Goal: Task Accomplishment & Management: Manage account settings

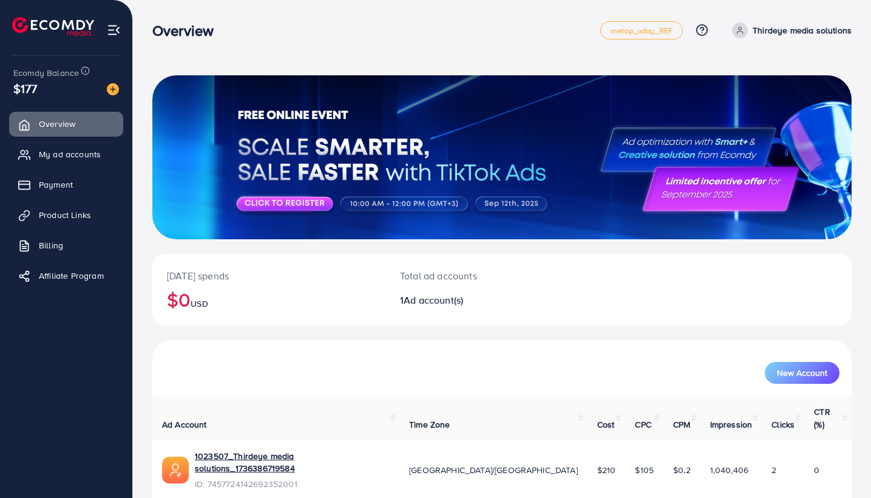
click at [793, 35] on p "Thirdeye media solutions" at bounding box center [802, 30] width 99 height 15
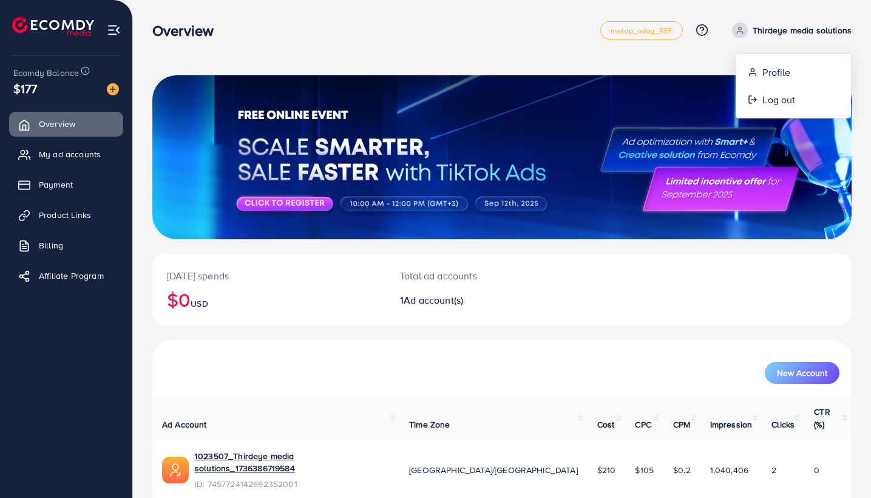
click at [767, 107] on span "Log out" at bounding box center [779, 99] width 33 height 15
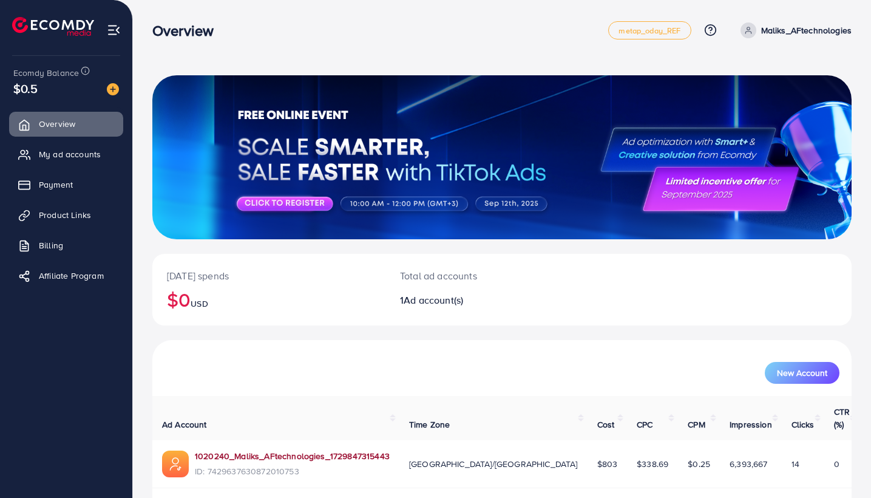
click at [259, 450] on link "1020240_Maliks_AFtechnologies_1729847315443" at bounding box center [292, 456] width 195 height 12
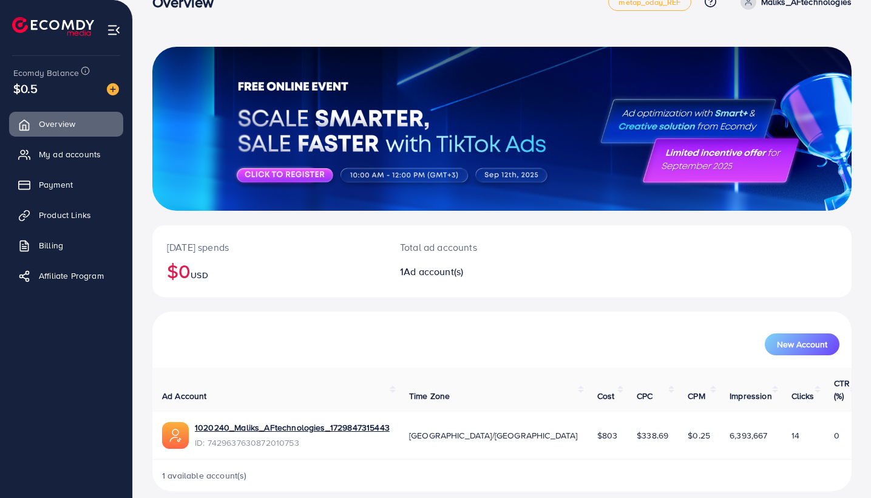
scroll to position [28, 0]
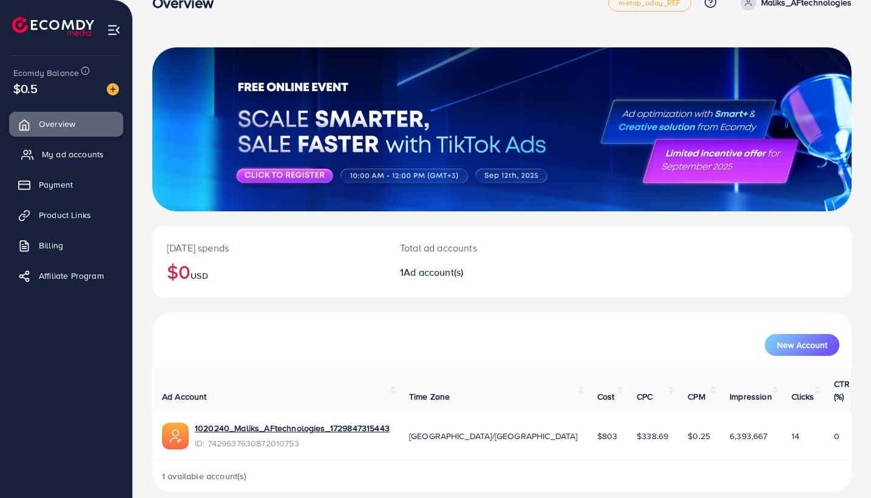
click at [80, 160] on link "My ad accounts" at bounding box center [66, 154] width 114 height 24
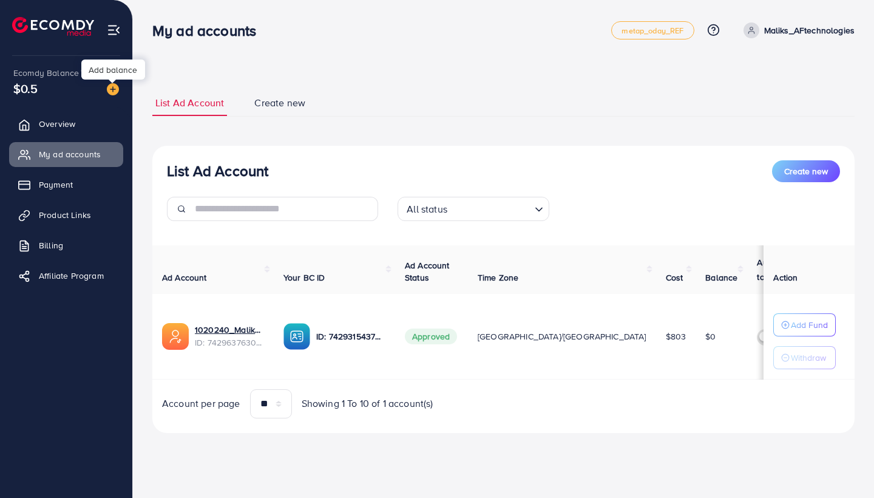
click at [115, 89] on img at bounding box center [113, 89] width 12 height 12
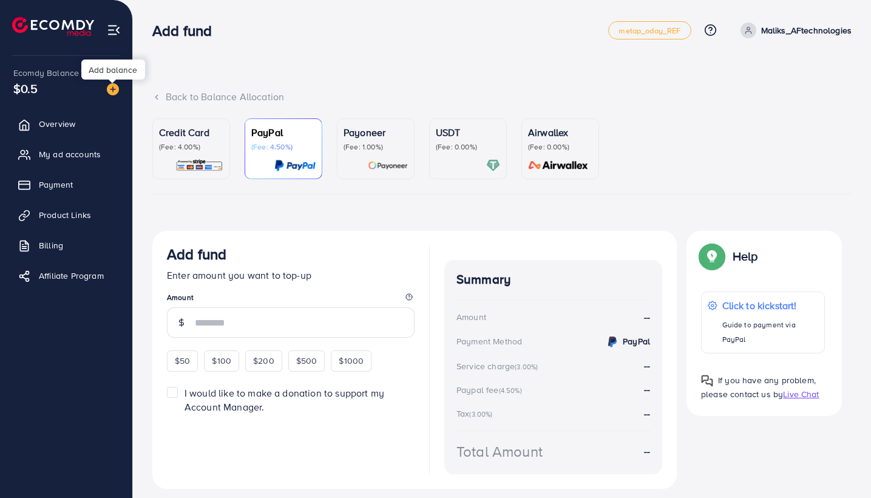
click at [117, 90] on img at bounding box center [113, 89] width 12 height 12
click at [202, 133] on p "Credit Card" at bounding box center [191, 132] width 64 height 15
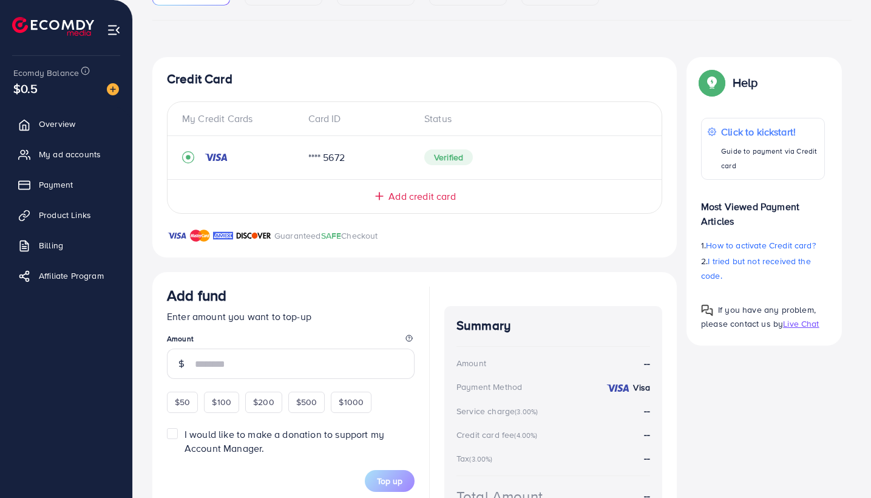
scroll to position [172, 0]
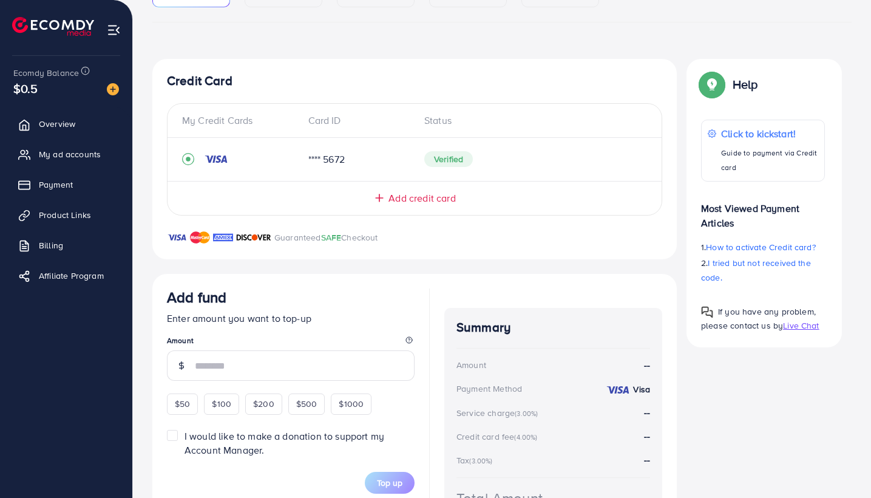
click at [415, 200] on span "Add credit card" at bounding box center [422, 198] width 67 height 14
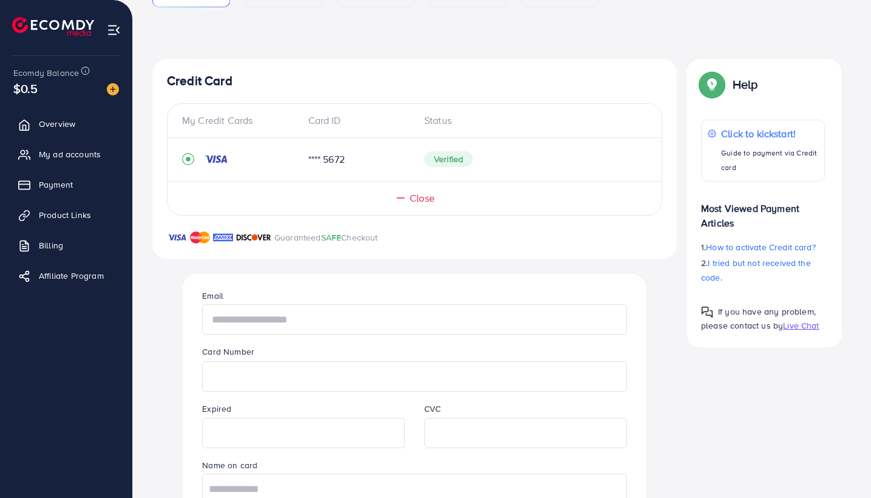
click at [304, 318] on input "text" at bounding box center [414, 319] width 424 height 30
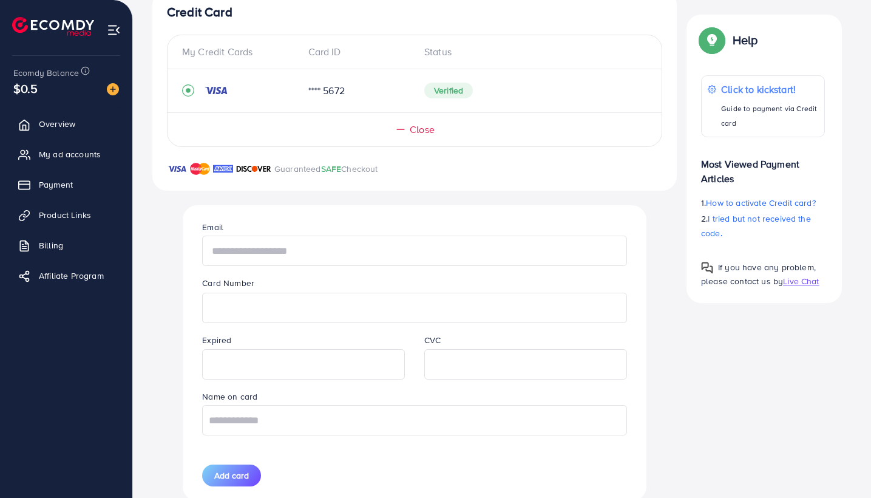
scroll to position [239, 0]
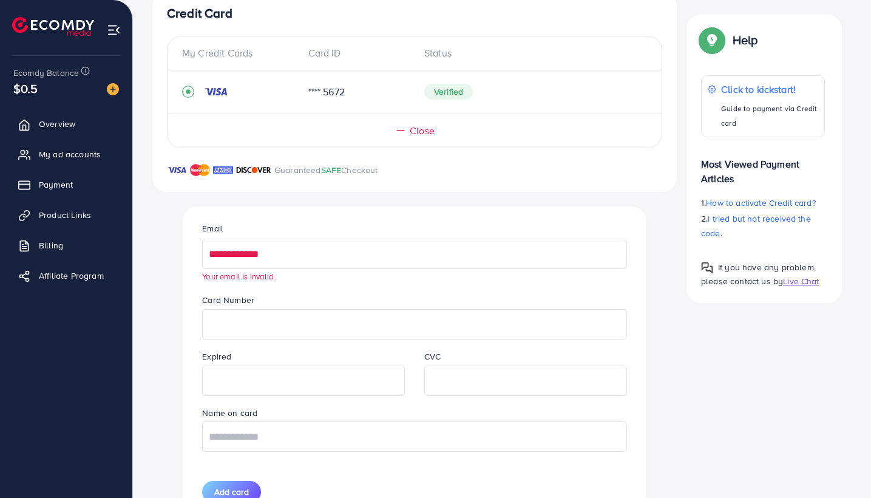
click at [304, 258] on input "**********" at bounding box center [414, 254] width 424 height 30
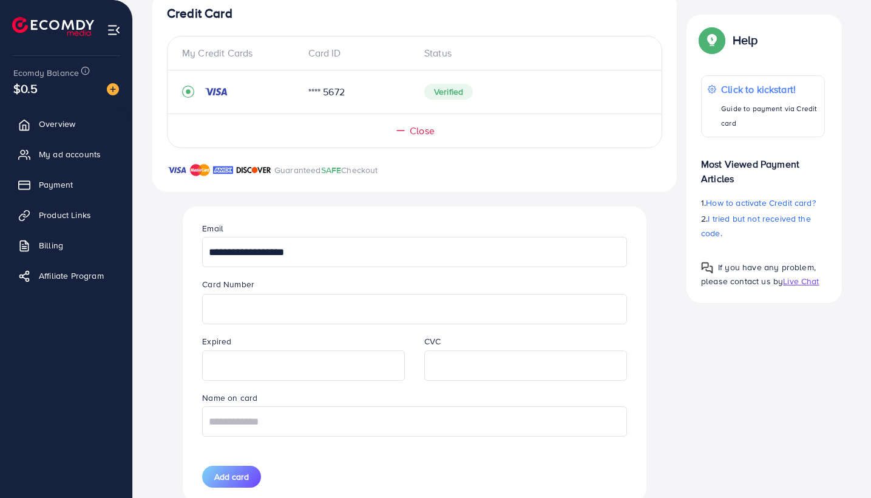
type input "**********"
click at [316, 432] on input "text" at bounding box center [414, 421] width 424 height 30
type input "**********"
click at [241, 472] on span "Add card" at bounding box center [231, 477] width 35 height 12
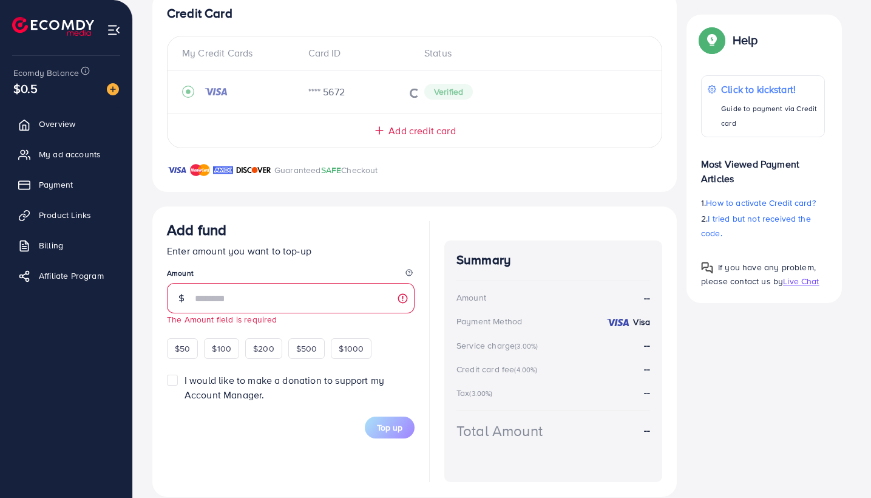
scroll to position [40, 0]
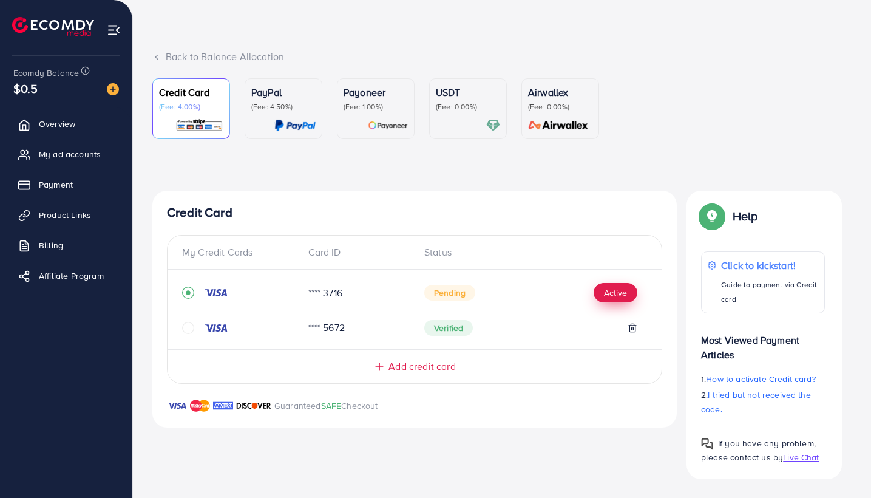
click at [614, 292] on button "Active" at bounding box center [616, 292] width 44 height 19
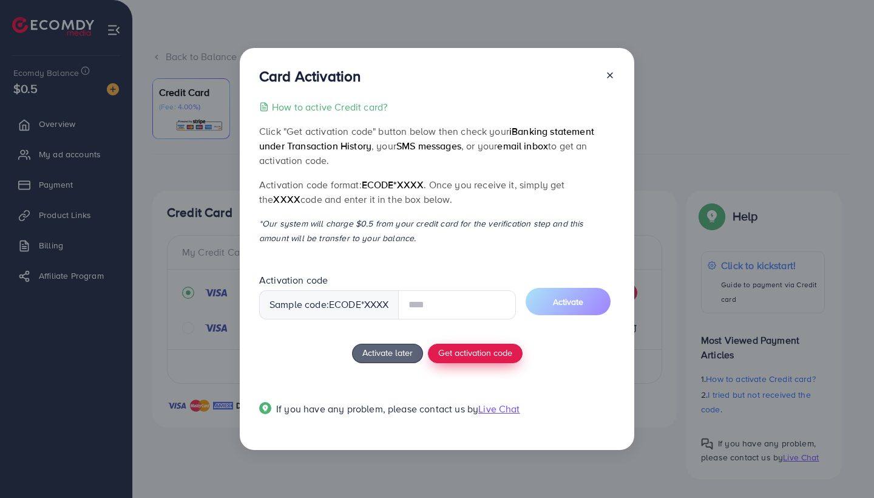
click at [469, 349] on button "Get activation code" at bounding box center [475, 353] width 95 height 19
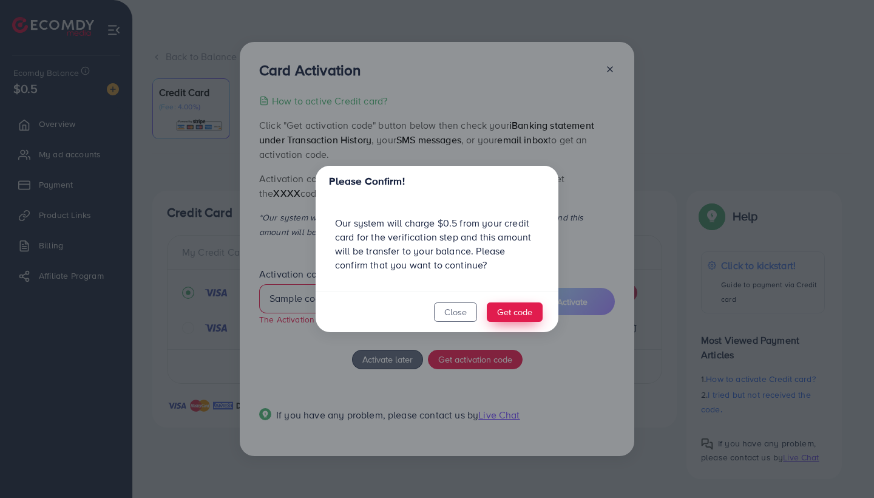
click at [502, 317] on button "Get code" at bounding box center [515, 311] width 56 height 19
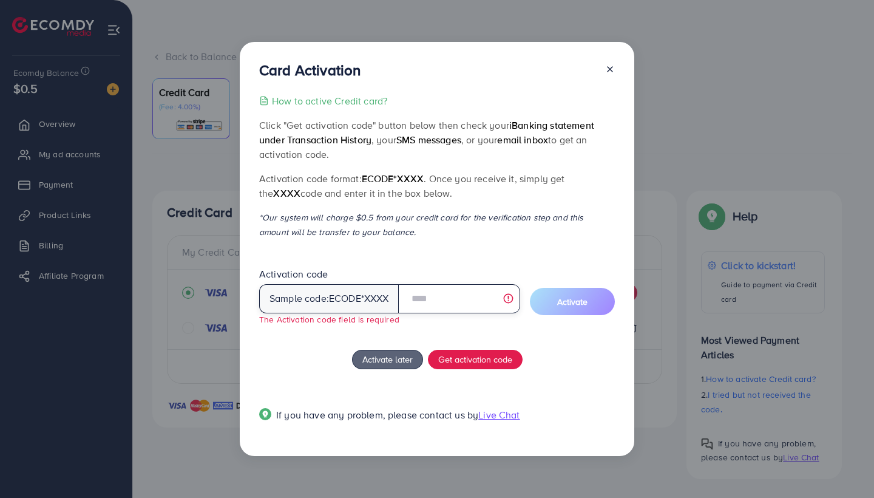
click at [429, 304] on input "text" at bounding box center [459, 298] width 122 height 29
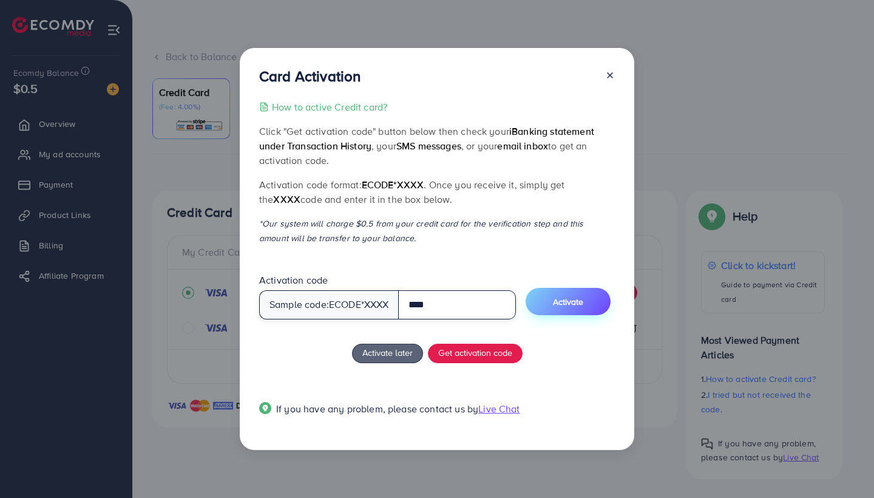
type input "****"
click at [580, 306] on span "Activate" at bounding box center [568, 302] width 30 height 12
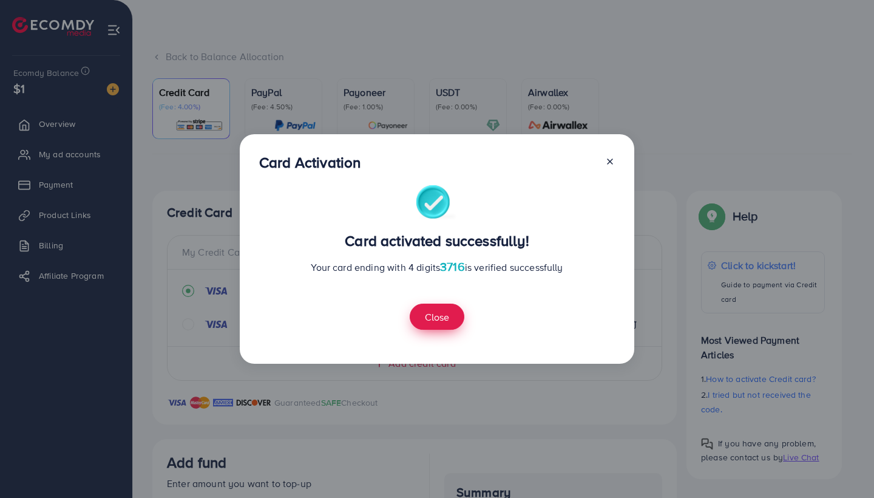
click at [446, 314] on button "Close" at bounding box center [437, 317] width 55 height 26
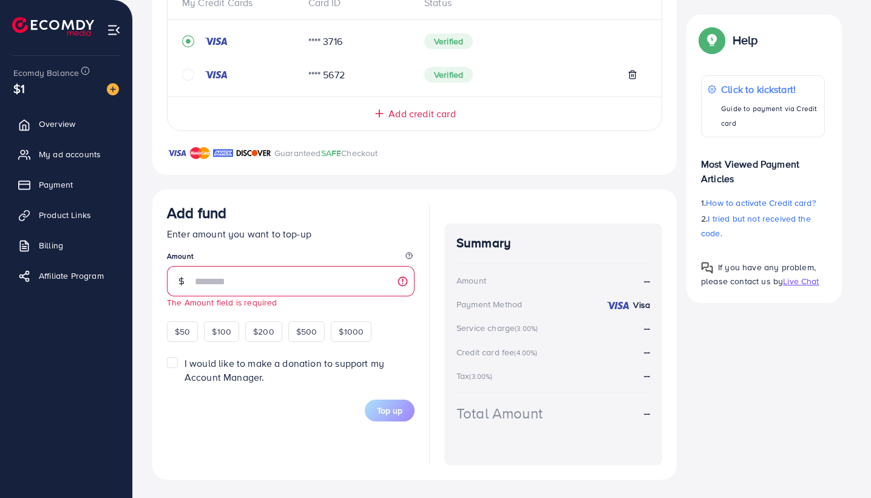
scroll to position [289, 0]
click at [278, 280] on input "number" at bounding box center [305, 282] width 220 height 30
type input "**"
click at [318, 417] on div "Top up" at bounding box center [291, 411] width 248 height 22
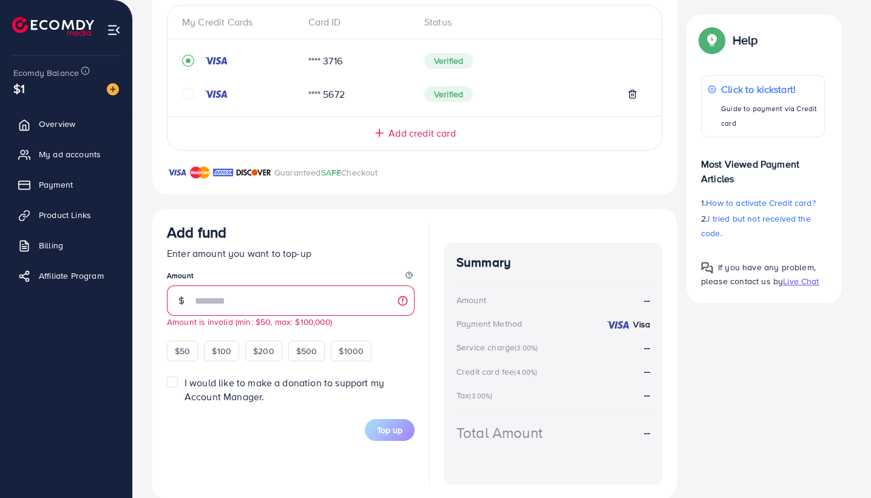
scroll to position [279, 0]
